Goal: Book appointment/travel/reservation

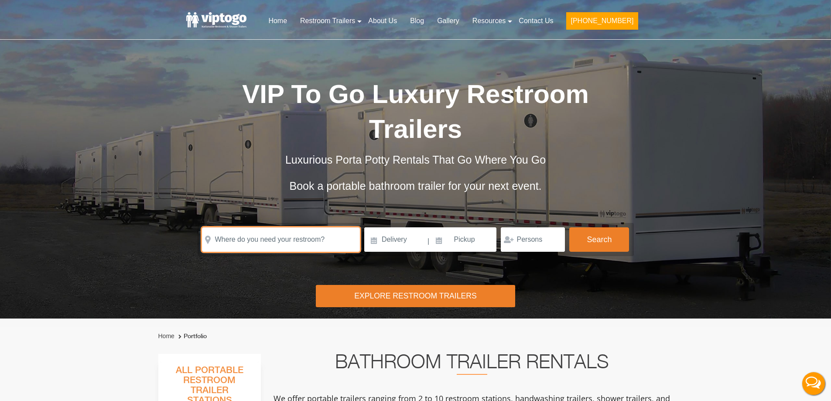
click at [228, 248] on input "text" at bounding box center [281, 239] width 158 height 24
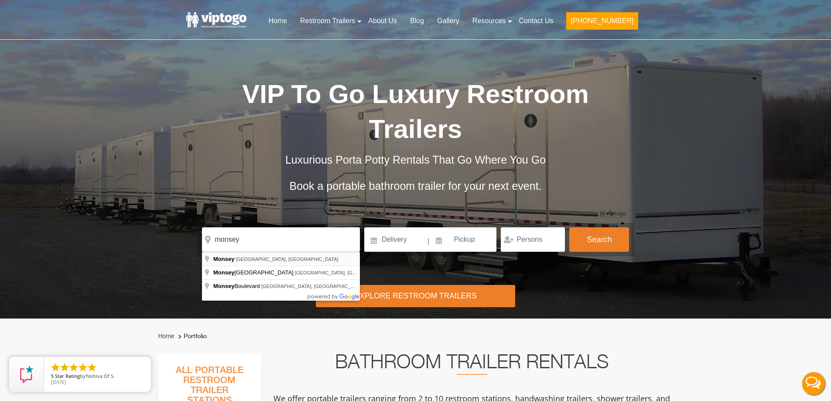
type input "[GEOGRAPHIC_DATA], [GEOGRAPHIC_DATA], [GEOGRAPHIC_DATA]"
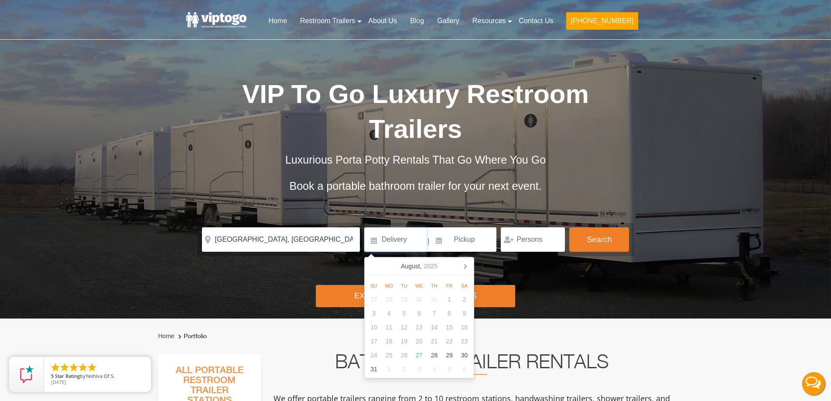
click at [409, 243] on input at bounding box center [395, 239] width 62 height 24
click at [466, 266] on icon at bounding box center [465, 266] width 14 height 14
click at [392, 299] on div "1" at bounding box center [388, 299] width 15 height 14
type input "[DATE]"
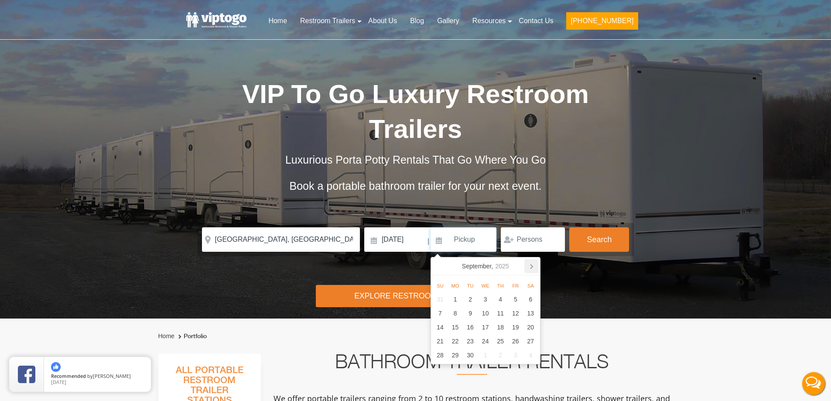
click at [532, 265] on icon at bounding box center [531, 266] width 14 height 14
click at [485, 297] on div "1" at bounding box center [485, 299] width 15 height 14
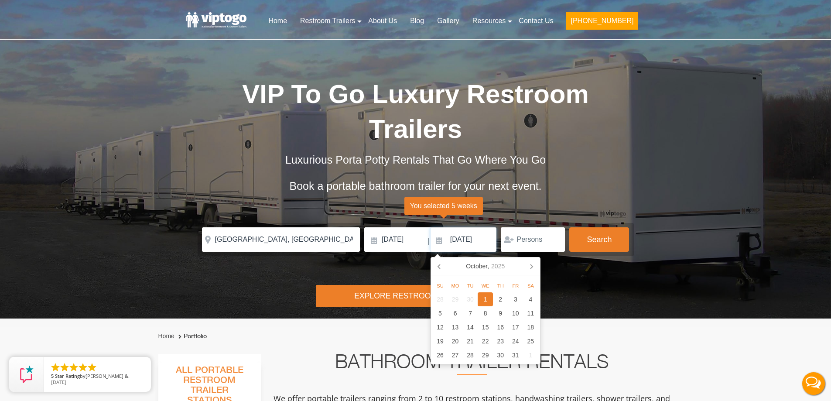
click at [475, 237] on input "[DATE]" at bounding box center [463, 239] width 66 height 24
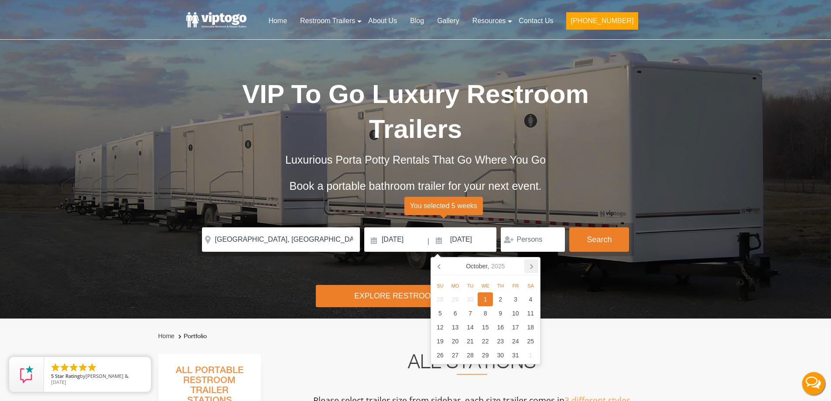
click at [533, 267] on icon at bounding box center [531, 266] width 14 height 14
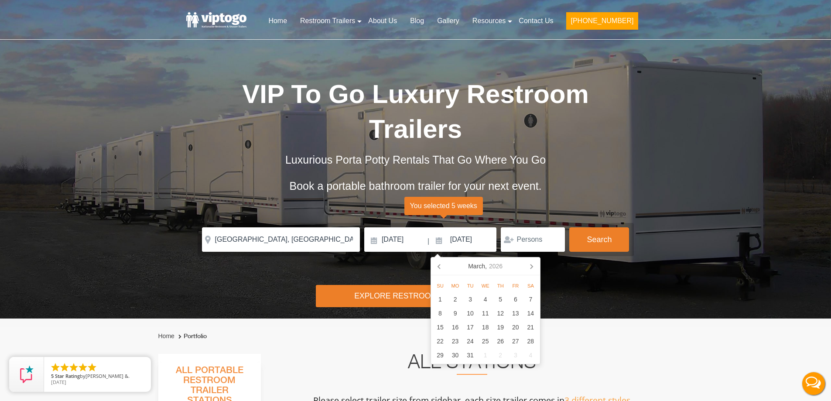
click at [533, 267] on icon at bounding box center [531, 266] width 14 height 14
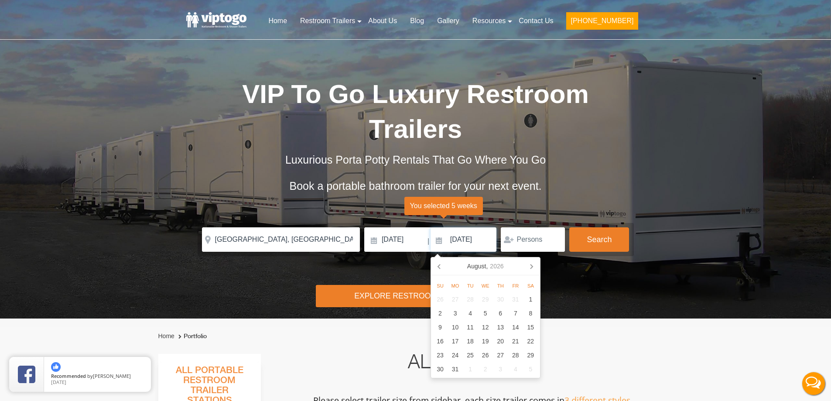
click at [533, 267] on icon at bounding box center [531, 266] width 14 height 14
click at [457, 301] on div "31" at bounding box center [454, 299] width 15 height 14
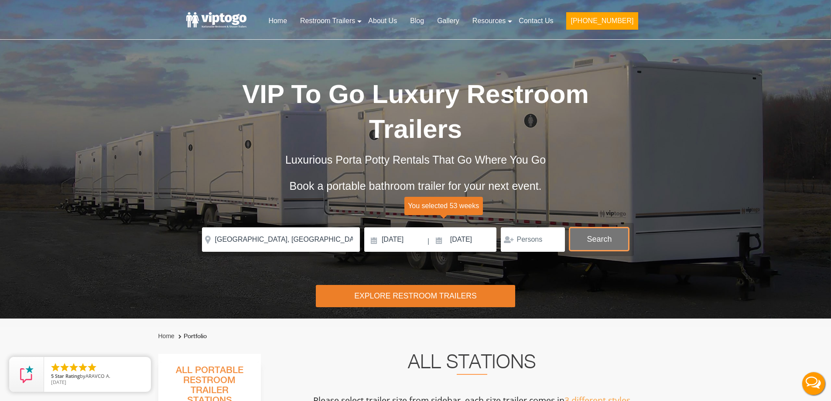
click at [601, 236] on button "Search" at bounding box center [599, 239] width 60 height 24
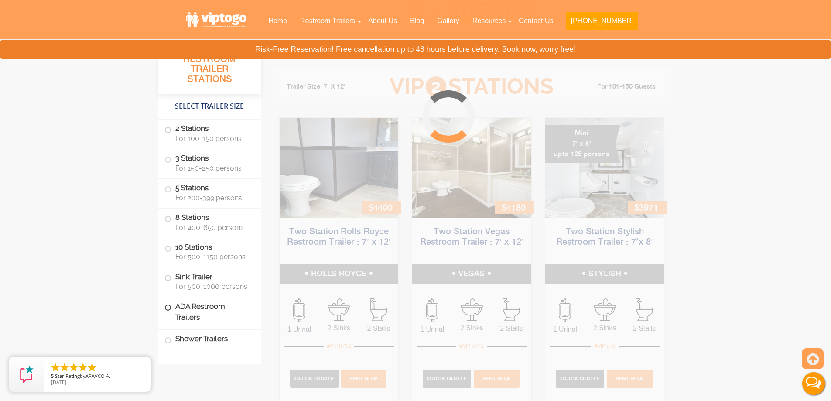
scroll to position [354, 0]
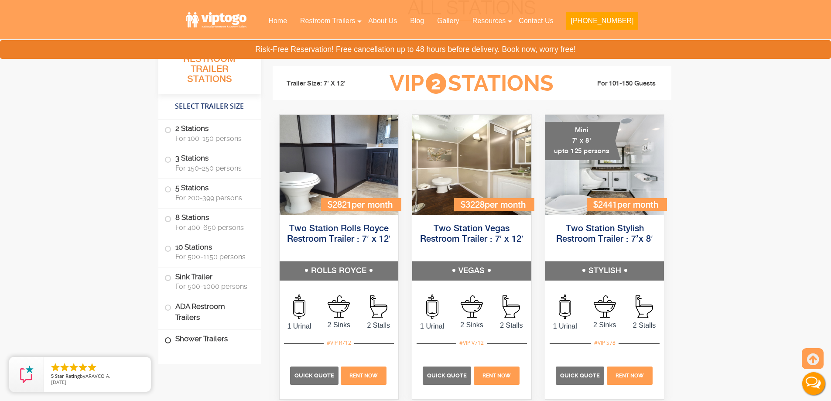
click at [169, 340] on span at bounding box center [167, 339] width 3 height 3
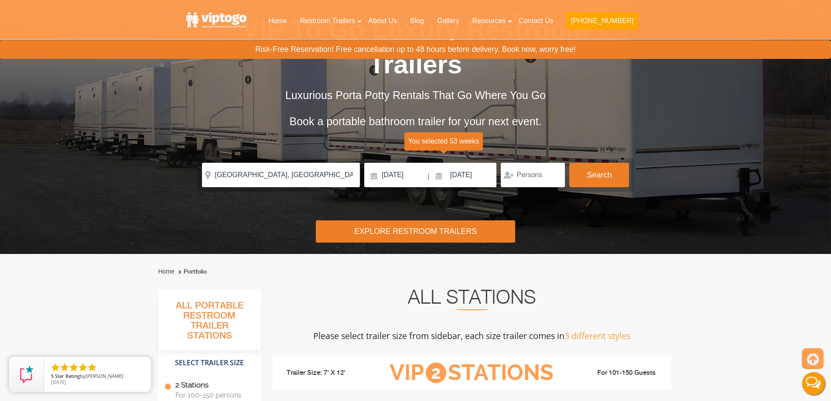
scroll to position [0, 0]
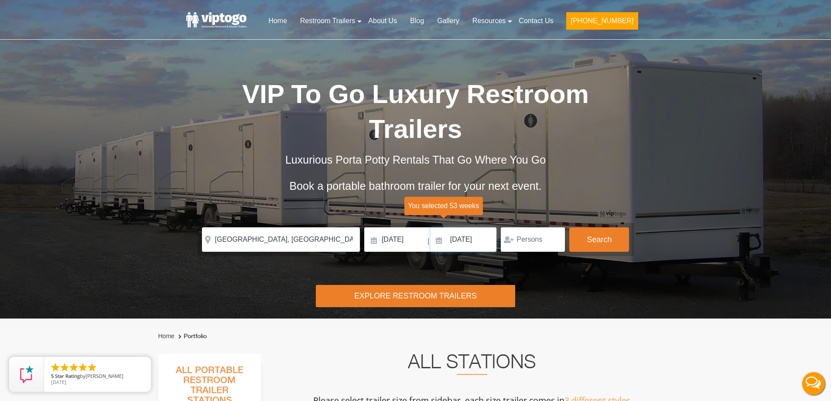
click at [468, 229] on input "[DATE]" at bounding box center [463, 239] width 66 height 24
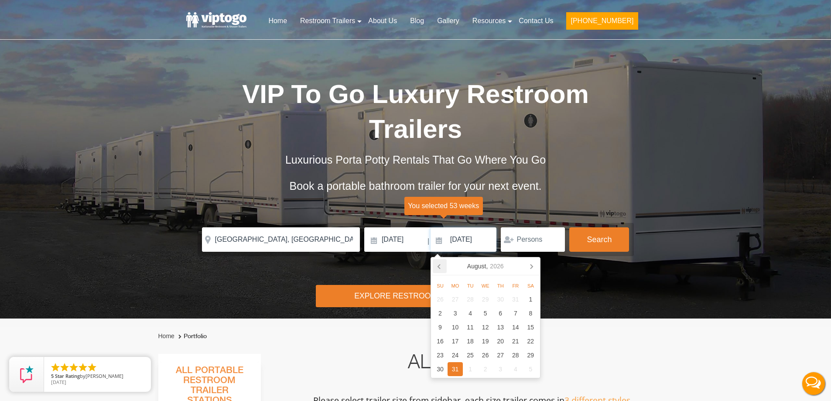
click at [438, 269] on icon at bounding box center [440, 266] width 14 height 14
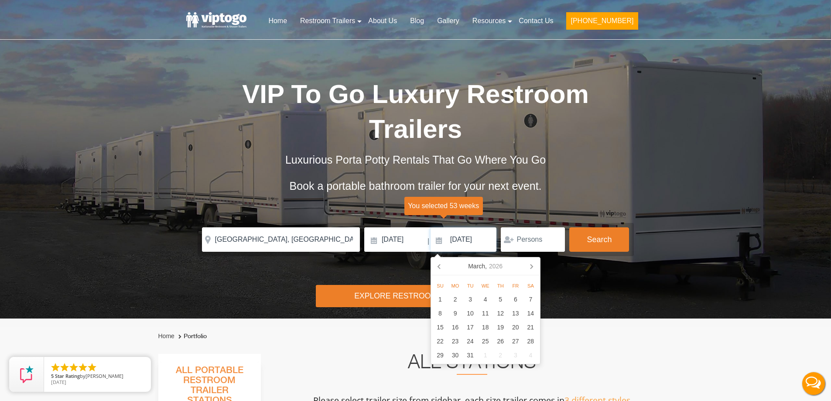
click at [438, 269] on icon at bounding box center [440, 266] width 14 height 14
click at [440, 372] on div "30" at bounding box center [440, 369] width 15 height 14
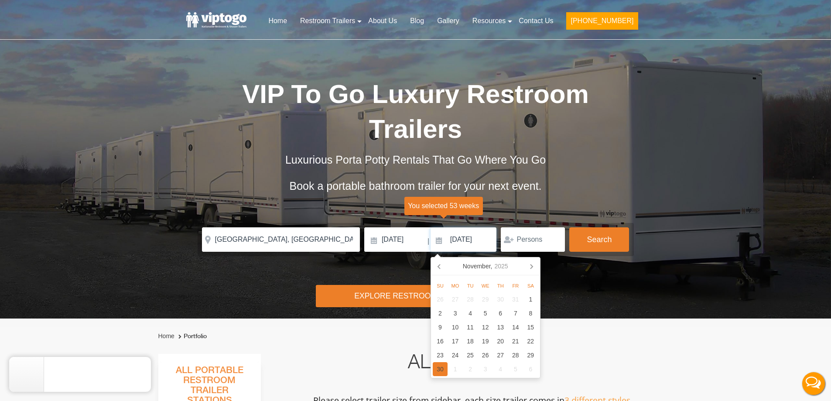
type input "[DATE]"
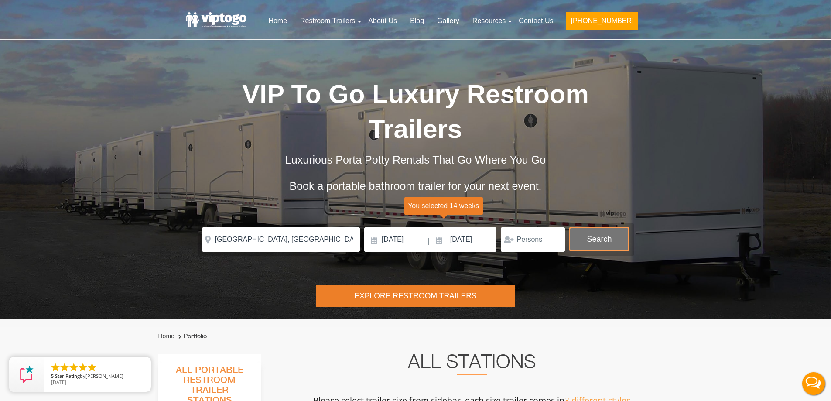
click at [603, 239] on button "Search" at bounding box center [599, 239] width 60 height 24
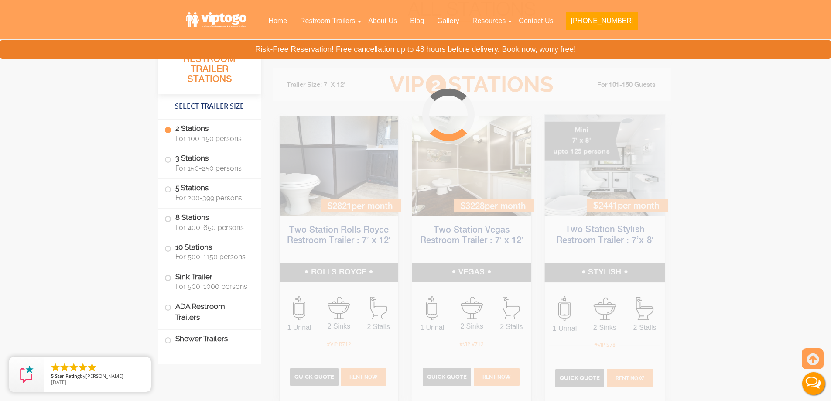
scroll to position [354, 0]
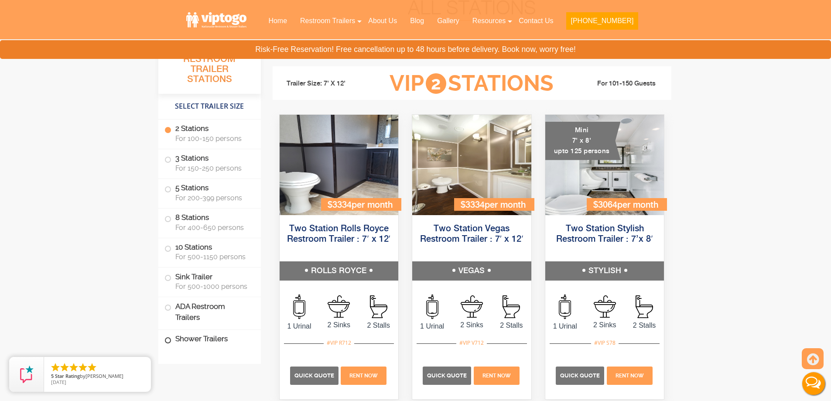
click at [168, 341] on span at bounding box center [167, 339] width 3 height 3
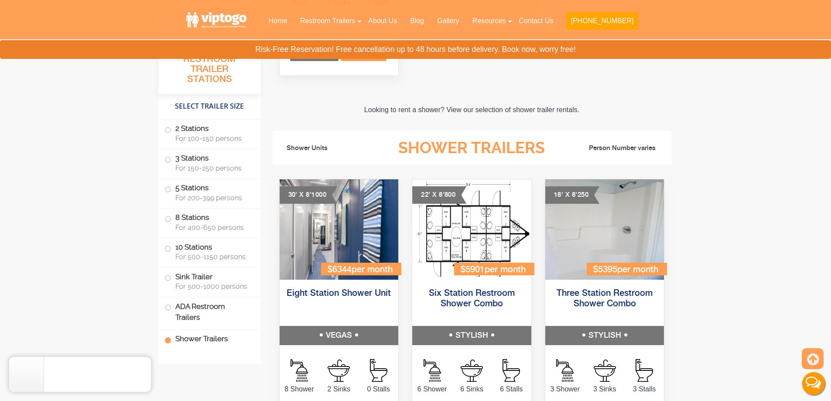
scroll to position [3684, 0]
